Goal: Check status: Check status

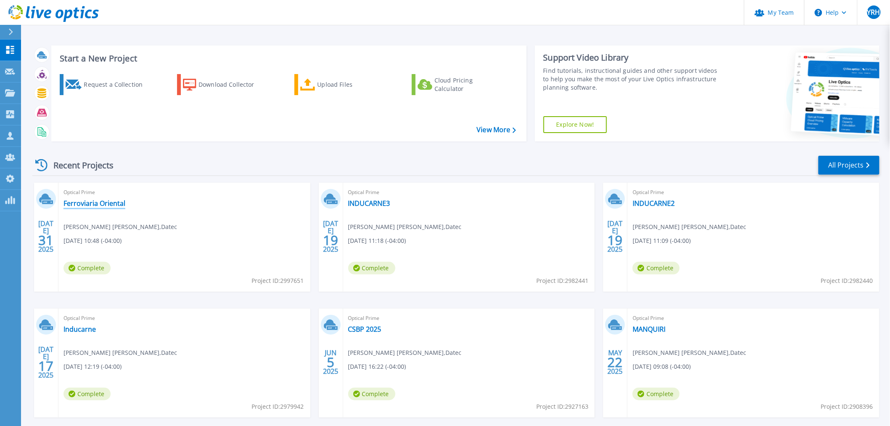
click at [107, 200] on link "Ferroviaria Oriental" at bounding box center [95, 203] width 62 height 8
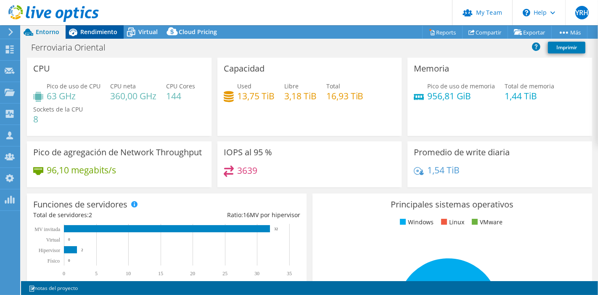
click at [91, 32] on span "Rendimiento" at bounding box center [98, 32] width 37 height 8
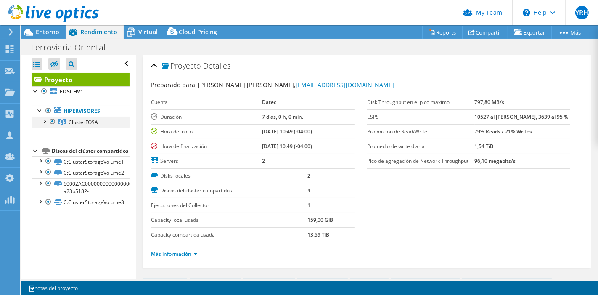
click at [41, 121] on div at bounding box center [44, 121] width 8 height 8
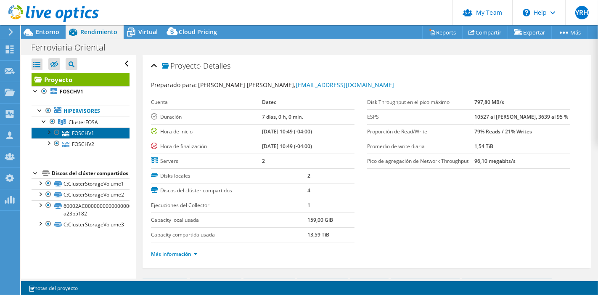
click at [73, 135] on link "FOSCHV1" at bounding box center [81, 132] width 98 height 11
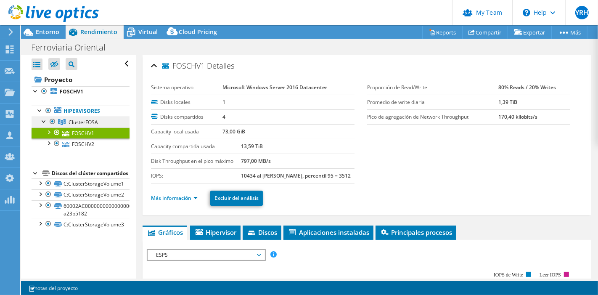
click at [86, 121] on span "ClusterFOSA" at bounding box center [83, 122] width 29 height 7
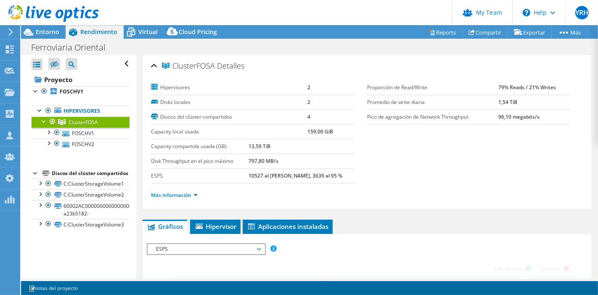
click at [175, 64] on h2 "ClusterFOSA Detalles" at bounding box center [197, 65] width 93 height 17
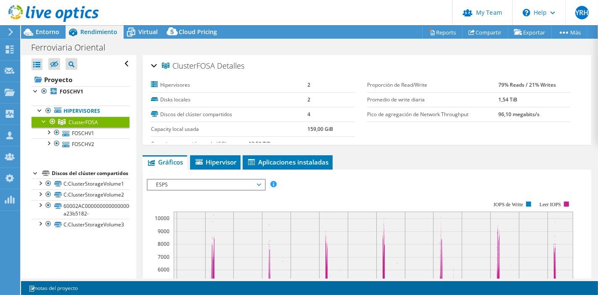
click at [181, 65] on span "ClusterFOSA" at bounding box center [188, 66] width 53 height 8
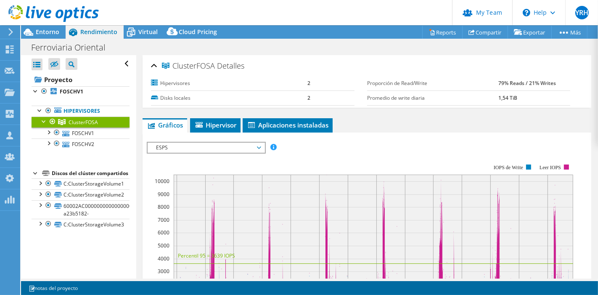
click at [181, 65] on span "ClusterFOSA" at bounding box center [188, 66] width 53 height 8
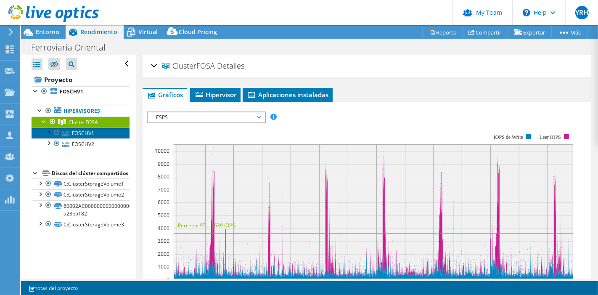
click at [74, 132] on link "FOSCHV1" at bounding box center [81, 132] width 98 height 11
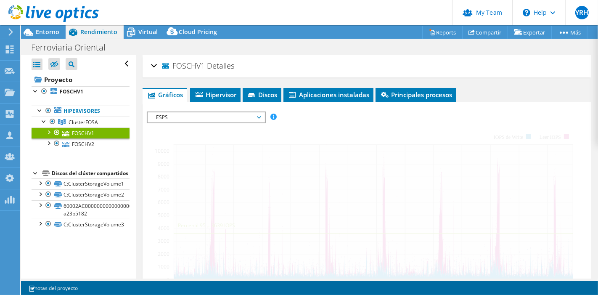
click at [227, 116] on span "ESPS" at bounding box center [206, 117] width 108 height 10
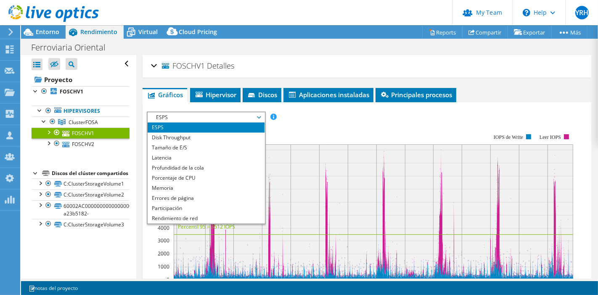
click at [153, 65] on div "FOSCHV1 Detalles" at bounding box center [367, 66] width 432 height 18
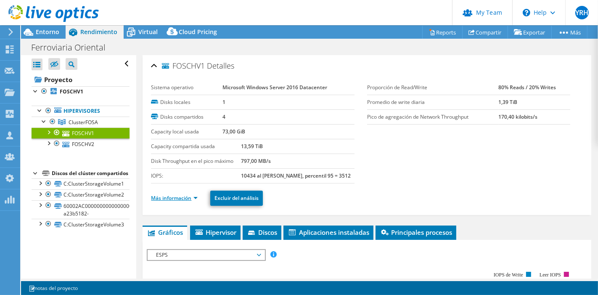
click at [174, 194] on link "Más información" at bounding box center [174, 197] width 47 height 7
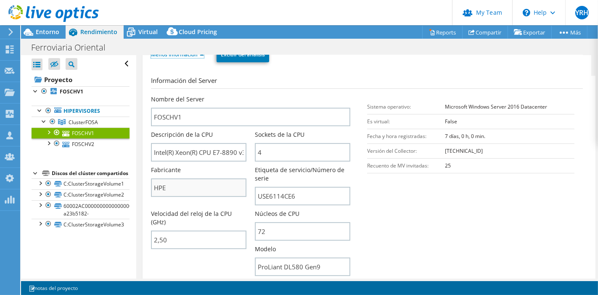
scroll to position [93, 0]
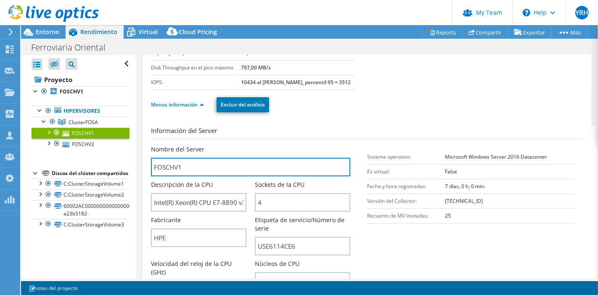
drag, startPoint x: 212, startPoint y: 162, endPoint x: 107, endPoint y: 163, distance: 105.2
click at [107, 163] on div "Abrir todo Cerrar todo Ocultar nodos excluidos Filtro de árbol del proyecto" at bounding box center [309, 166] width 577 height 223
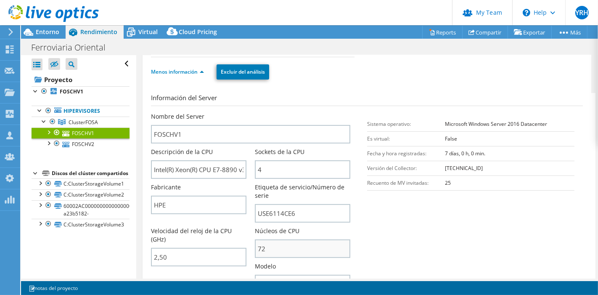
scroll to position [140, 0]
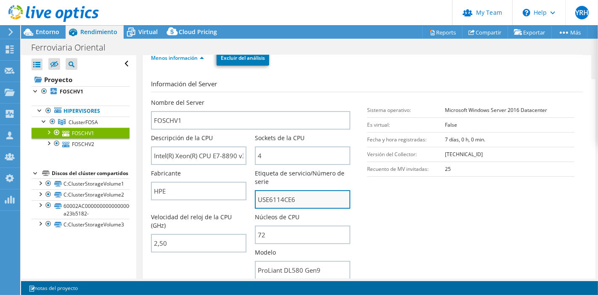
click at [283, 199] on input "USE6114CE6" at bounding box center [302, 199] width 95 height 19
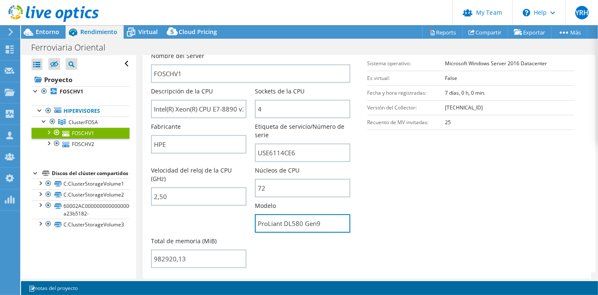
click at [184, 217] on div "Nombre del Server FOSCHV1 Descripción de la CPU Intel(R) Xeon(R) CPU E7-8890 v3…" at bounding box center [259, 162] width 216 height 220
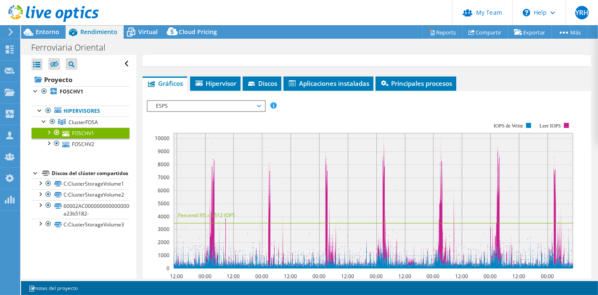
scroll to position [654, 0]
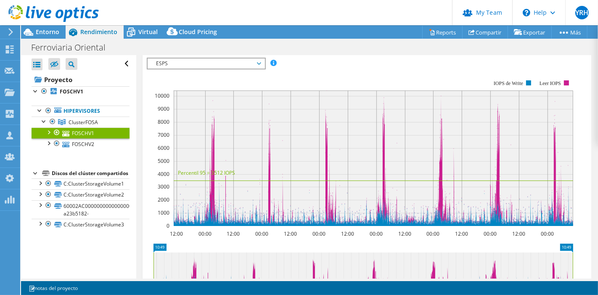
click at [257, 63] on span "ESPS" at bounding box center [206, 63] width 108 height 10
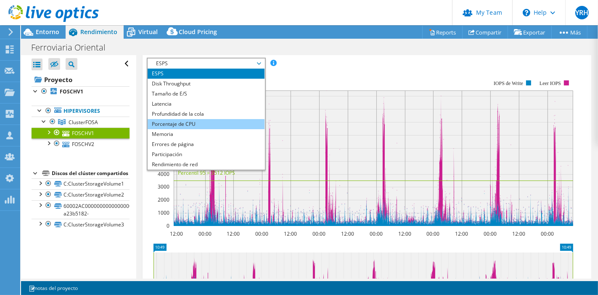
click at [222, 124] on li "Porcentaje de CPU" at bounding box center [206, 124] width 117 height 10
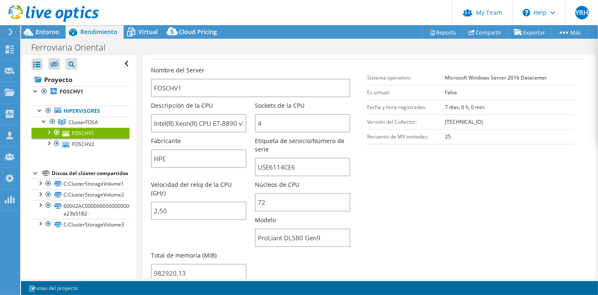
scroll to position [187, 0]
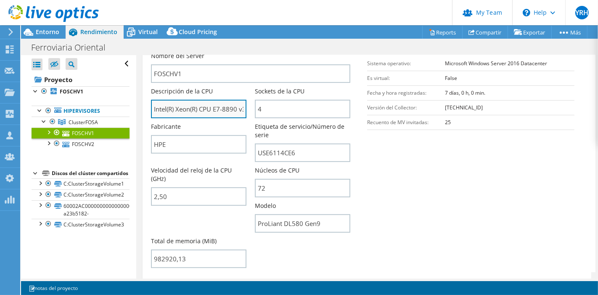
click at [223, 107] on input "Intel(R) Xeon(R) CPU E7-8890 v3 @ 2.50GHz" at bounding box center [198, 109] width 95 height 19
drag, startPoint x: 215, startPoint y: 110, endPoint x: 208, endPoint y: 111, distance: 6.4
click at [208, 111] on input "Intel(R) Xeon(R) CPU E7-8890 v3 @ 2.50GHz" at bounding box center [198, 109] width 95 height 19
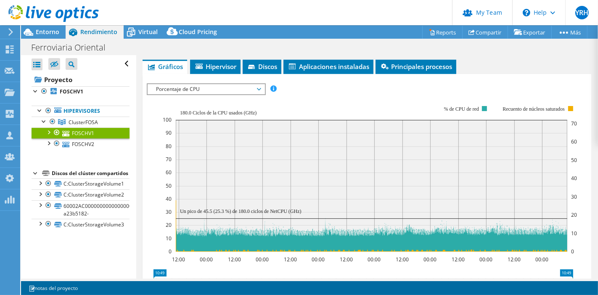
scroll to position [654, 0]
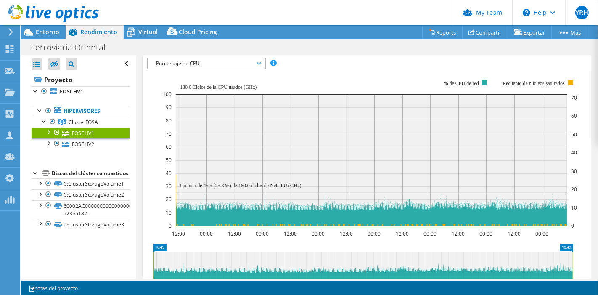
click at [198, 59] on span "Porcentaje de CPU" at bounding box center [206, 63] width 108 height 10
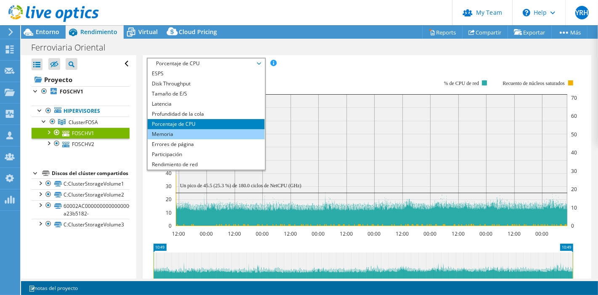
click at [191, 130] on li "Memoria" at bounding box center [206, 134] width 117 height 10
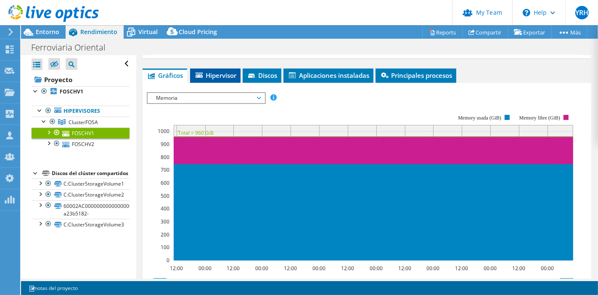
scroll to position [607, 0]
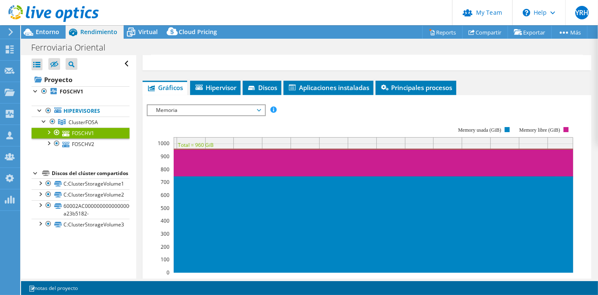
click at [214, 100] on div "ESPS Disk Throughput Tamaño de E/S Latencia Profundidad de la cola Porcentaje d…" at bounding box center [367, 249] width 440 height 298
click at [217, 105] on span "Memoria" at bounding box center [206, 110] width 108 height 10
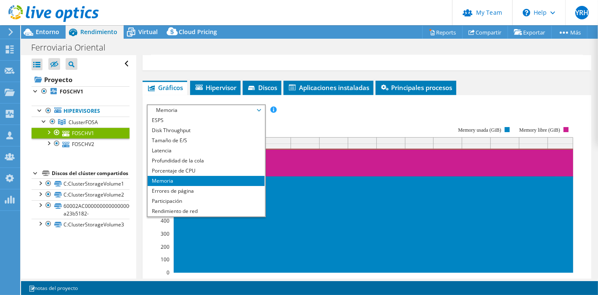
scroll to position [374, 0]
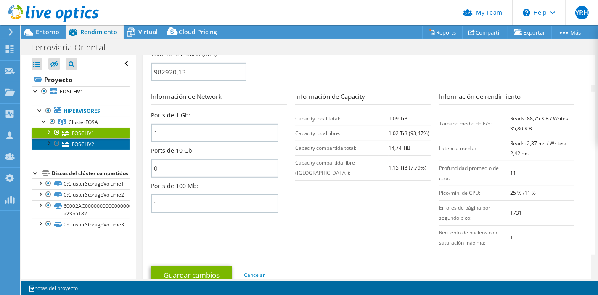
click at [78, 142] on link "FOSCHV2" at bounding box center [81, 143] width 98 height 11
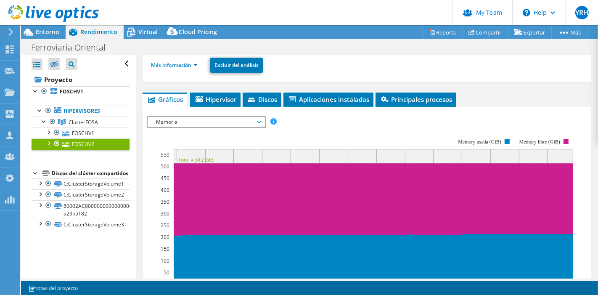
scroll to position [180, 0]
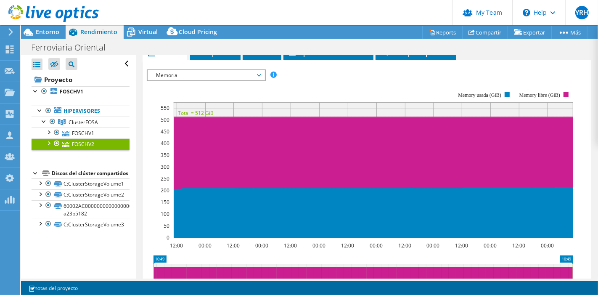
click at [244, 72] on span "Memoria" at bounding box center [206, 75] width 108 height 10
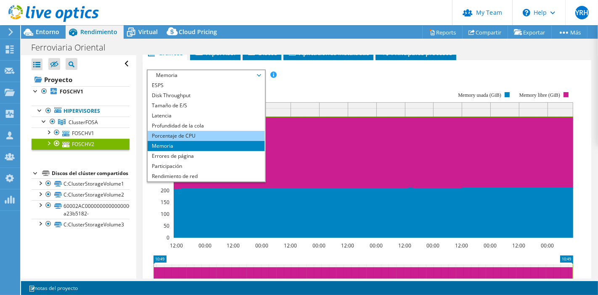
click at [194, 132] on li "Porcentaje de CPU" at bounding box center [206, 136] width 117 height 10
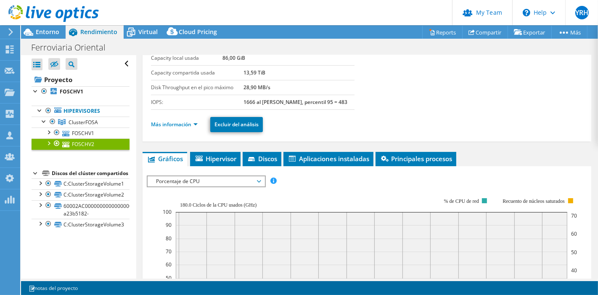
scroll to position [93, 0]
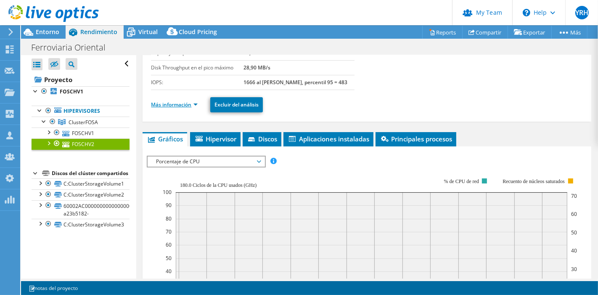
click at [188, 101] on link "Más información" at bounding box center [174, 104] width 47 height 7
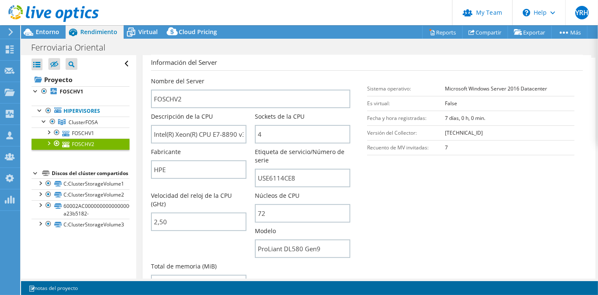
scroll to position [187, 0]
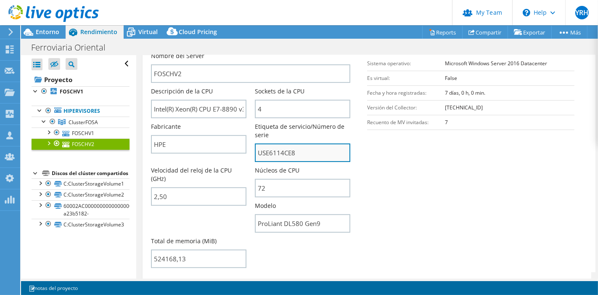
click at [275, 145] on input "USE6114CE8" at bounding box center [302, 152] width 95 height 19
click at [275, 147] on input "USE6114CE8" at bounding box center [302, 152] width 95 height 19
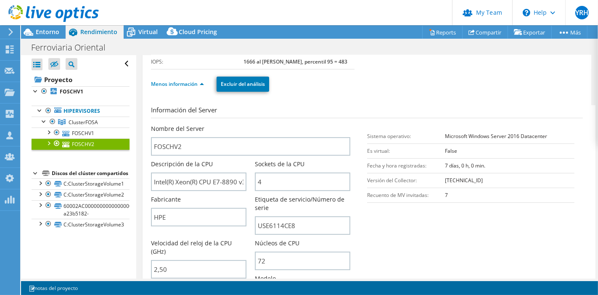
scroll to position [93, 0]
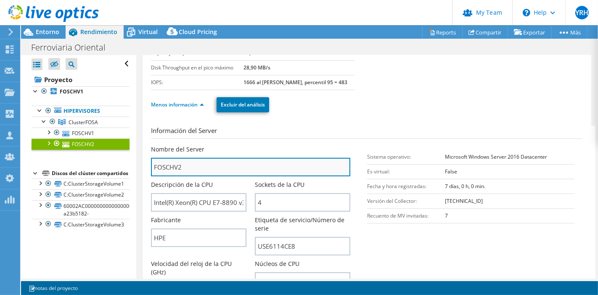
click at [170, 161] on input "FOSCHV2" at bounding box center [250, 167] width 199 height 19
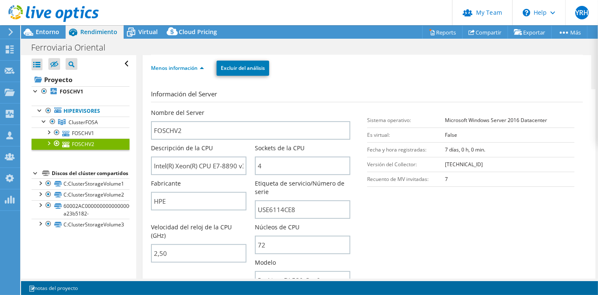
scroll to position [187, 0]
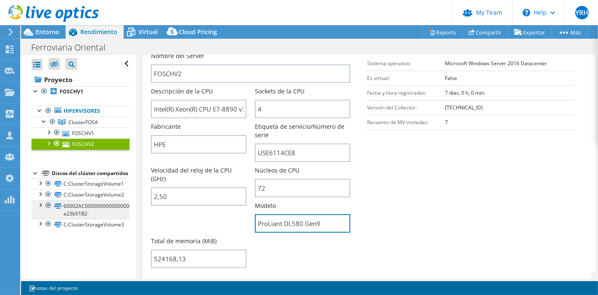
drag, startPoint x: 323, startPoint y: 220, endPoint x: 121, endPoint y: 218, distance: 201.9
click at [121, 218] on div "Abrir todo Cerrar todo Ocultar nodos excluidos Filtro de árbol del proyecto" at bounding box center [309, 166] width 577 height 223
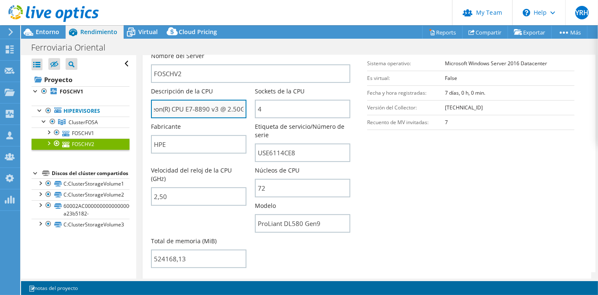
scroll to position [0, 38]
drag, startPoint x: 236, startPoint y: 108, endPoint x: 228, endPoint y: 107, distance: 8.0
click at [238, 107] on input "Intel(R) Xeon(R) CPU E7-8890 v3 @ 2.50GHz" at bounding box center [198, 109] width 95 height 19
click at [424, 156] on section "Información del Server Nombre del Server FOSCHV2 Descripción de la CPU Intel(R)…" at bounding box center [369, 152] width 436 height 240
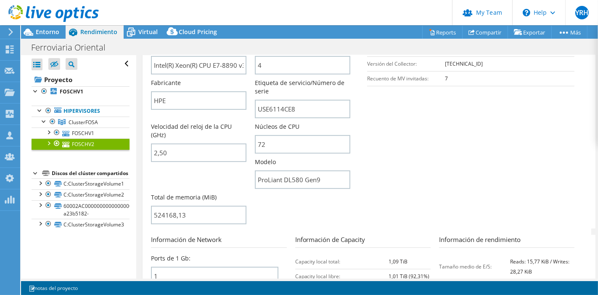
scroll to position [93, 0]
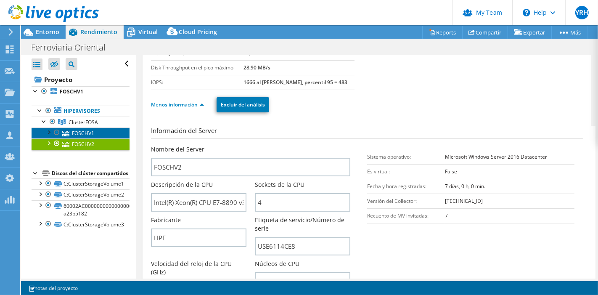
drag, startPoint x: 83, startPoint y: 132, endPoint x: 93, endPoint y: 129, distance: 10.5
click at [83, 132] on link "FOSCHV1" at bounding box center [81, 132] width 98 height 11
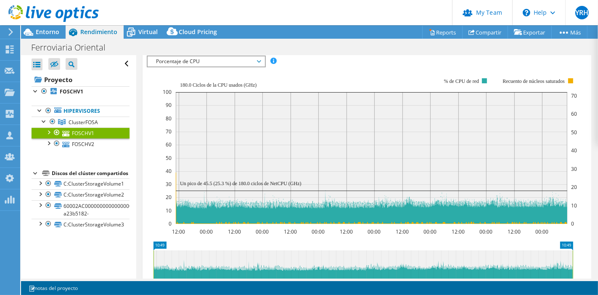
scroll to position [180, 0]
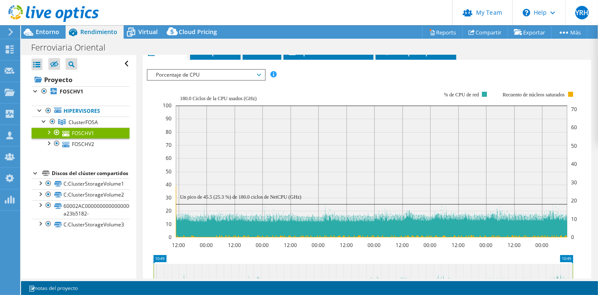
click at [244, 72] on span "Porcentaje de CPU" at bounding box center [206, 75] width 108 height 10
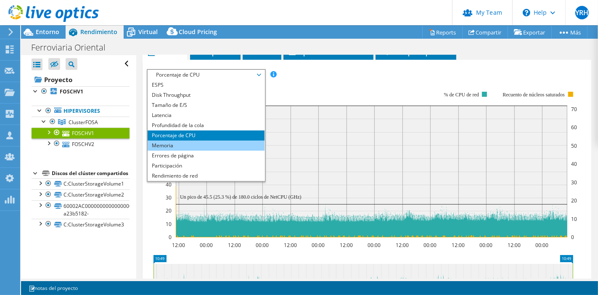
click at [201, 142] on li "Memoria" at bounding box center [206, 145] width 117 height 10
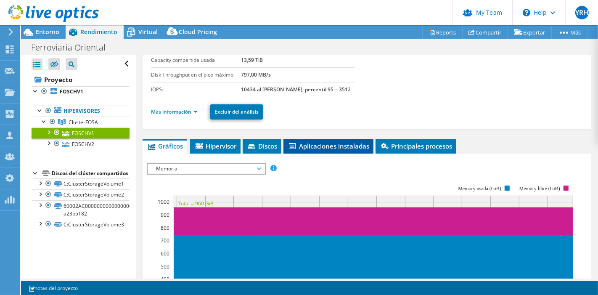
scroll to position [0, 0]
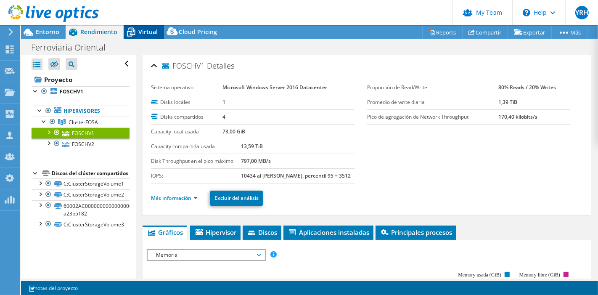
click at [156, 29] on div "Virtual" at bounding box center [144, 31] width 40 height 13
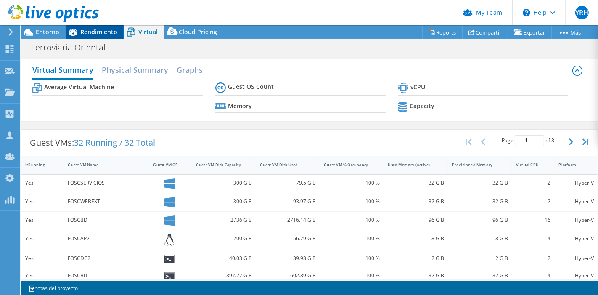
click at [107, 34] on span "Rendimiento" at bounding box center [98, 32] width 37 height 8
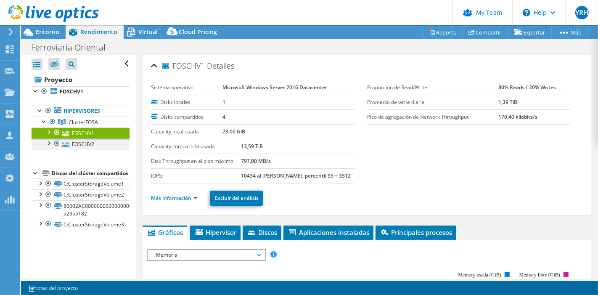
click at [56, 143] on div at bounding box center [57, 143] width 8 height 10
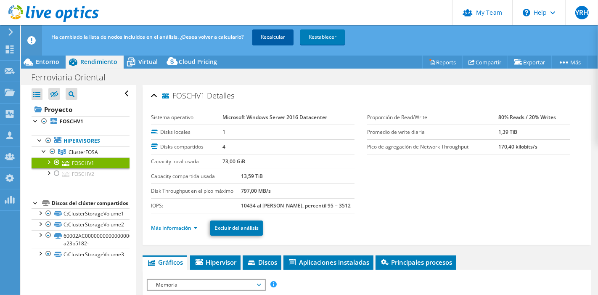
click at [281, 31] on link "Recalcular" at bounding box center [272, 36] width 41 height 15
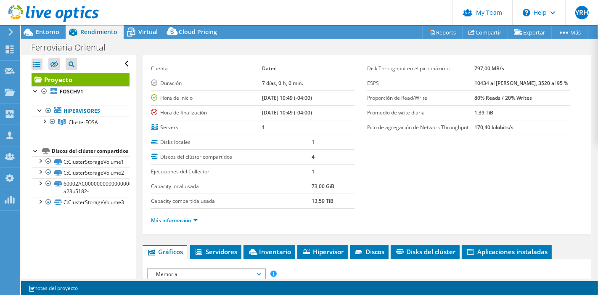
scroll to position [47, 0]
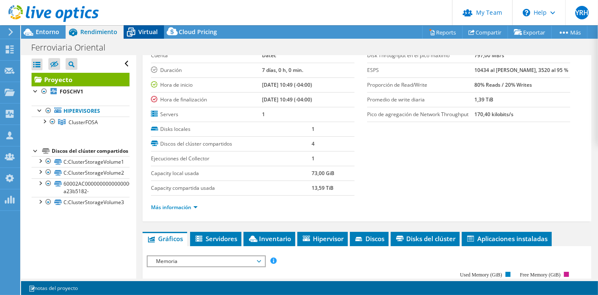
click at [140, 25] on div "Virtual" at bounding box center [144, 31] width 40 height 13
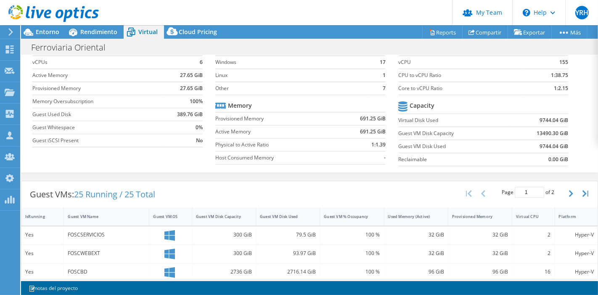
scroll to position [0, 0]
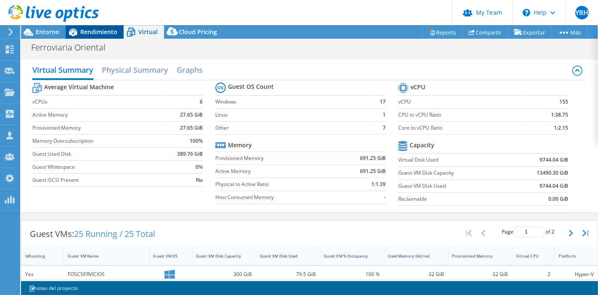
click at [99, 34] on span "Rendimiento" at bounding box center [98, 32] width 37 height 8
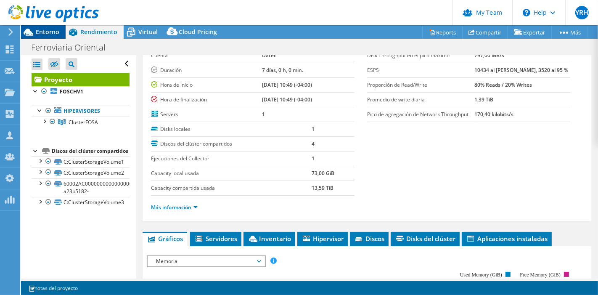
click at [55, 32] on span "Entorno" at bounding box center [48, 32] width 24 height 8
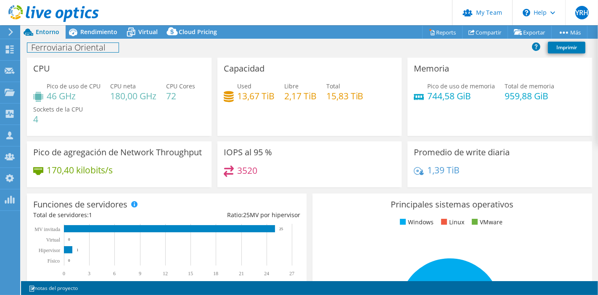
drag, startPoint x: 90, startPoint y: 39, endPoint x: 69, endPoint y: 73, distance: 40.0
click at [90, 39] on div "Ferroviaria Oriental Imprimir" at bounding box center [309, 48] width 577 height 19
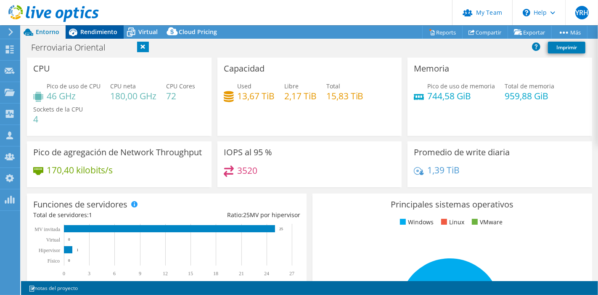
click at [95, 33] on span "Rendimiento" at bounding box center [98, 32] width 37 height 8
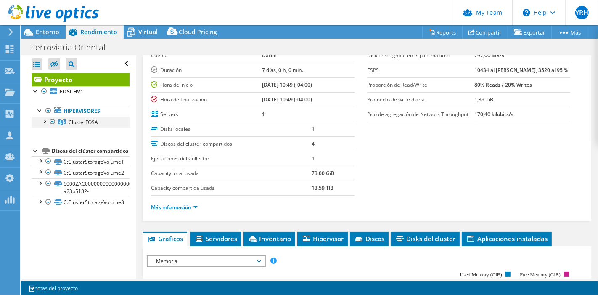
click at [45, 121] on div at bounding box center [44, 121] width 8 height 8
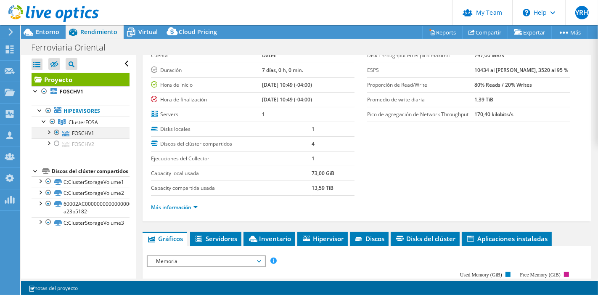
click at [58, 130] on div at bounding box center [57, 132] width 8 height 10
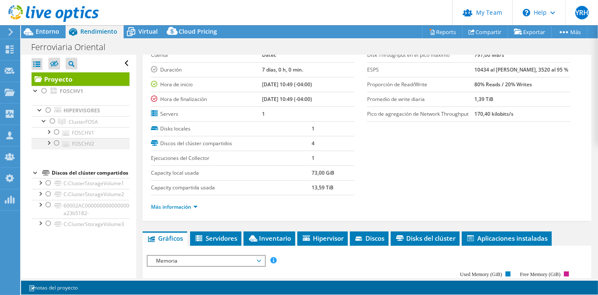
click at [56, 126] on div at bounding box center [52, 121] width 8 height 10
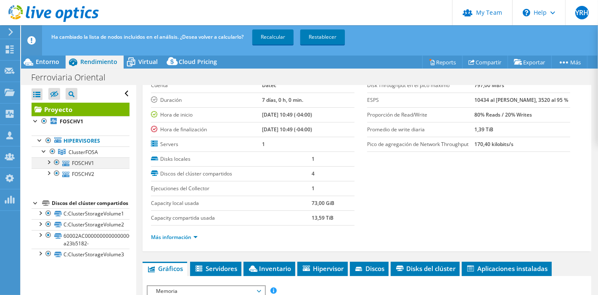
click at [58, 162] on div at bounding box center [57, 162] width 8 height 10
click at [282, 32] on link "Recalcular" at bounding box center [272, 36] width 41 height 15
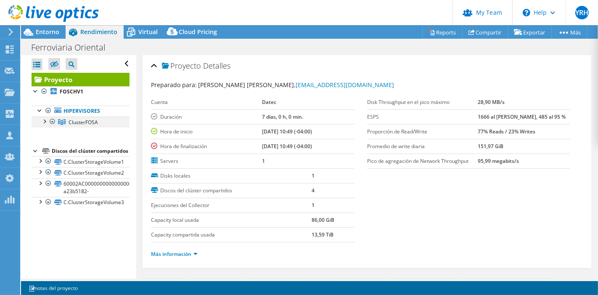
click at [43, 123] on div at bounding box center [44, 121] width 8 height 8
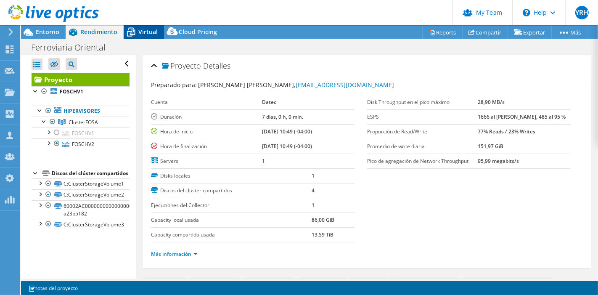
click at [140, 34] on span "Virtual" at bounding box center [147, 32] width 19 height 8
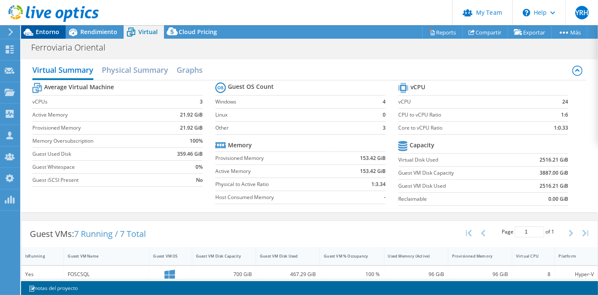
click at [52, 38] on div "Entorno" at bounding box center [43, 31] width 45 height 13
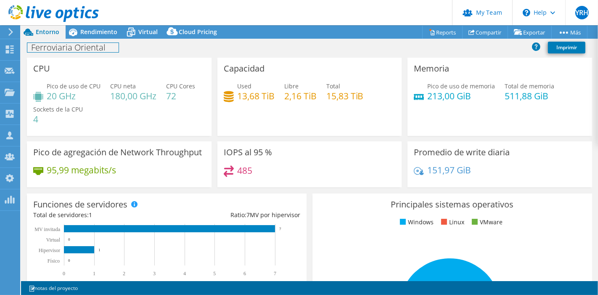
click at [106, 40] on div "Ferroviaria Oriental Imprimir" at bounding box center [309, 48] width 577 height 16
click at [97, 32] on span "Rendimiento" at bounding box center [98, 32] width 37 height 8
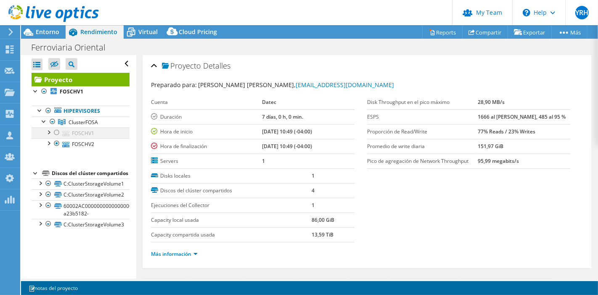
click at [58, 133] on div at bounding box center [57, 132] width 8 height 10
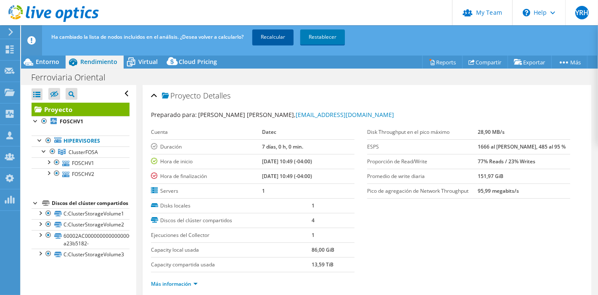
click at [287, 28] on div "Ha cambiado la lista de nodos incluidos en el análisis. ¿Desea volver a calcula…" at bounding box center [325, 37] width 552 height 24
click at [283, 37] on link "Recalcular" at bounding box center [272, 36] width 41 height 15
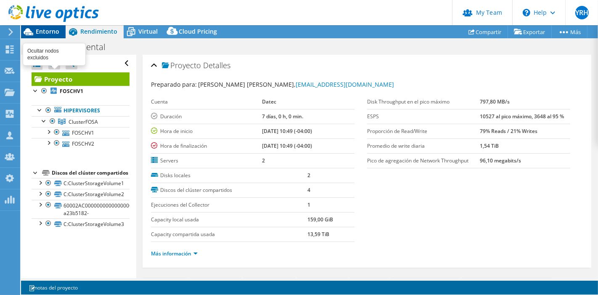
click at [44, 28] on div at bounding box center [49, 14] width 99 height 28
click at [44, 34] on span "Entorno" at bounding box center [48, 31] width 24 height 8
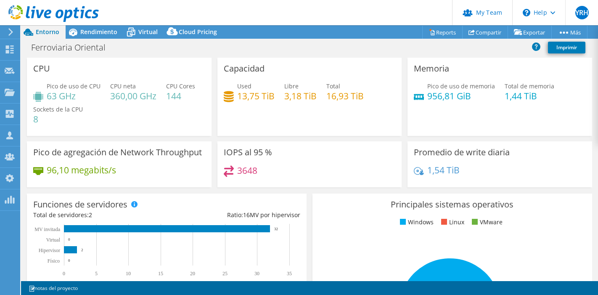
select select "USD"
click at [102, 37] on div "Rendimiento" at bounding box center [95, 31] width 58 height 13
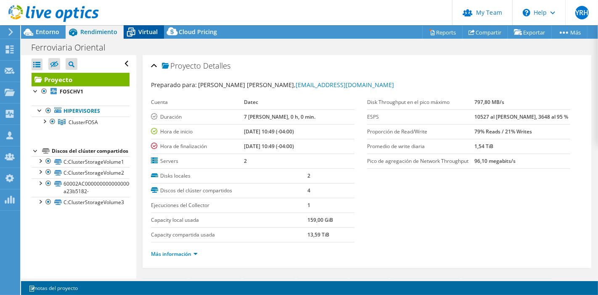
click at [151, 28] on span "Virtual" at bounding box center [147, 32] width 19 height 8
